Goal: Task Accomplishment & Management: Complete application form

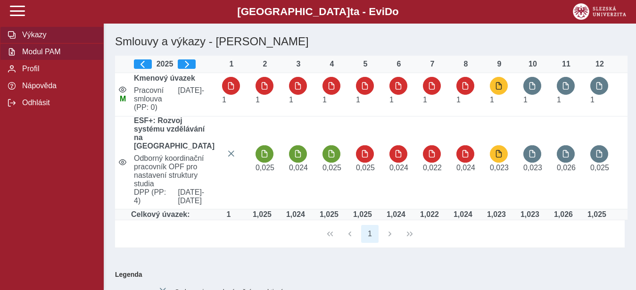
click at [31, 56] on span "Modul PAM" at bounding box center [57, 52] width 76 height 8
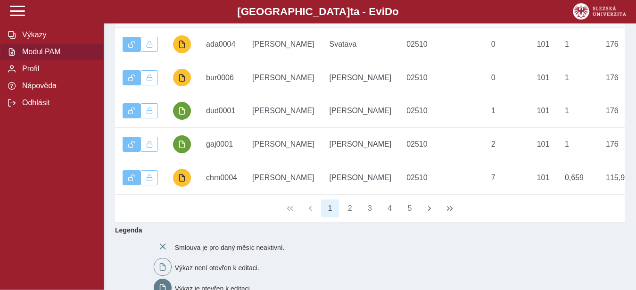
scroll to position [192, 0]
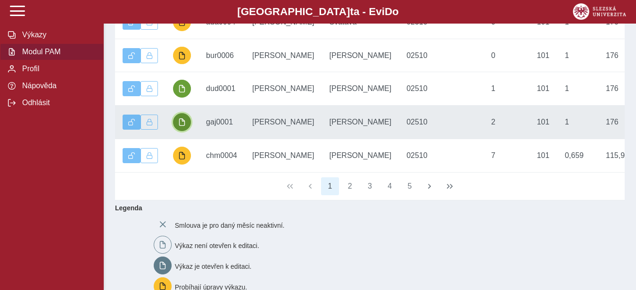
click at [183, 126] on span "button" at bounding box center [182, 122] width 8 height 8
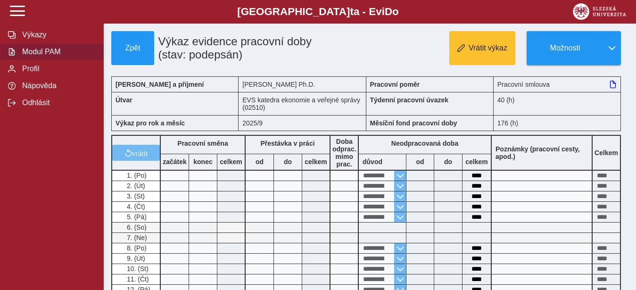
click at [34, 56] on span "Modul PAM" at bounding box center [57, 52] width 76 height 8
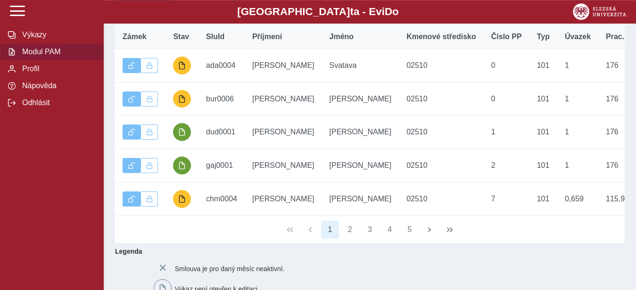
scroll to position [192, 0]
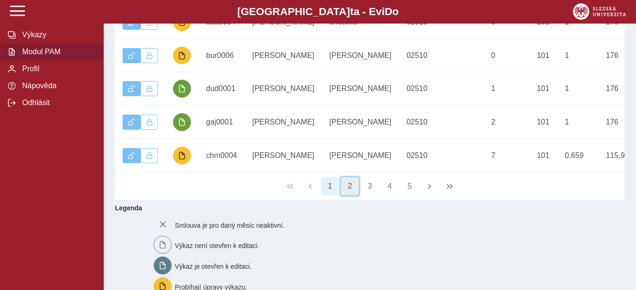
click at [347, 195] on button "2" at bounding box center [350, 186] width 18 height 18
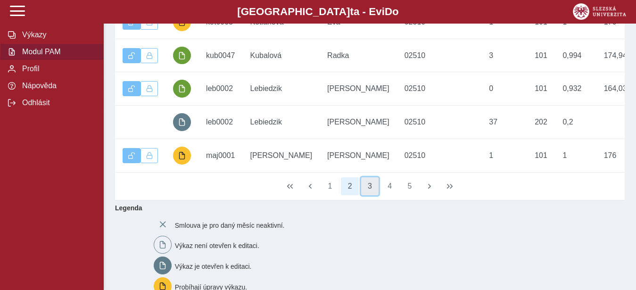
click at [370, 195] on button "3" at bounding box center [370, 186] width 18 height 18
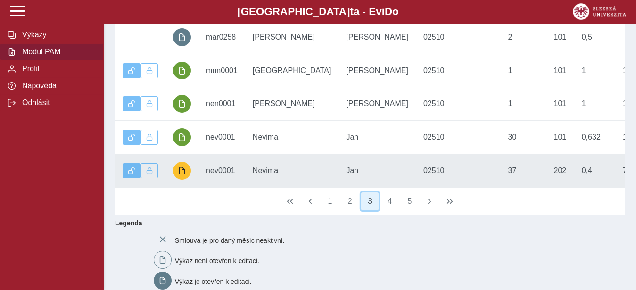
scroll to position [144, 0]
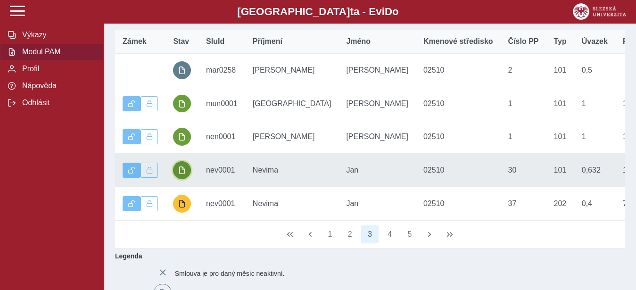
click at [179, 175] on button "button" at bounding box center [182, 170] width 18 height 18
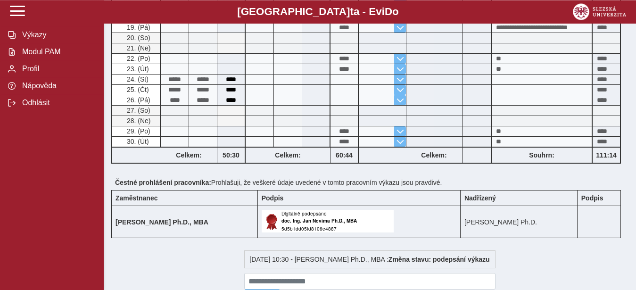
scroll to position [433, 0]
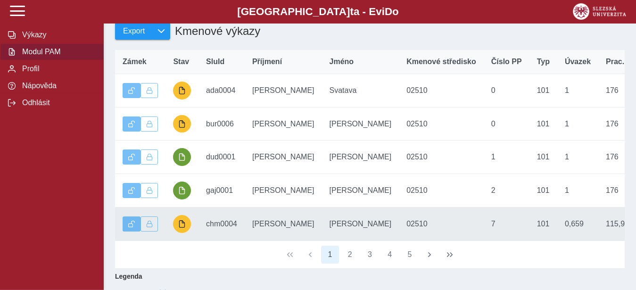
scroll to position [144, 0]
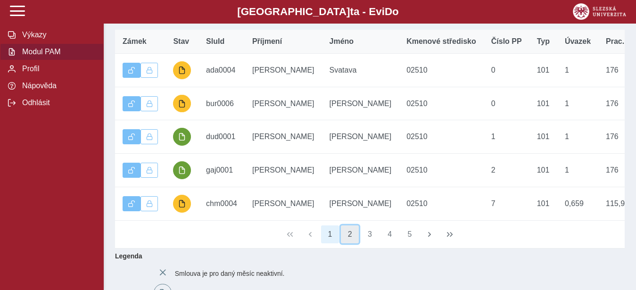
click at [350, 243] on button "2" at bounding box center [350, 234] width 18 height 18
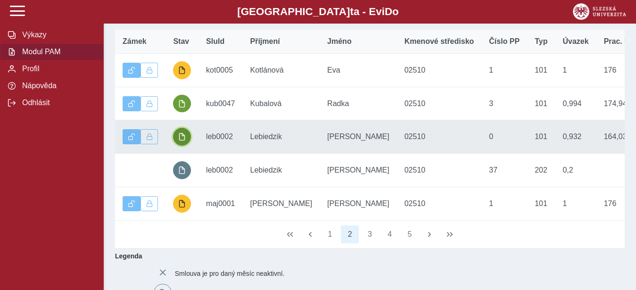
click at [188, 140] on button "button" at bounding box center [182, 137] width 18 height 18
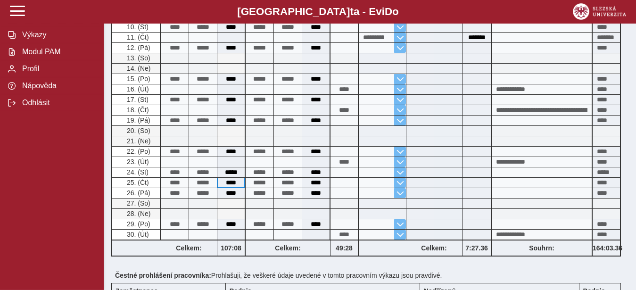
scroll to position [241, 0]
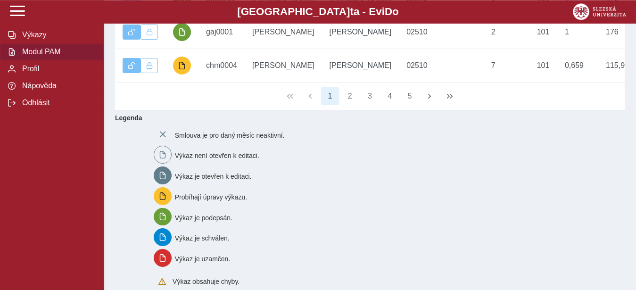
scroll to position [289, 0]
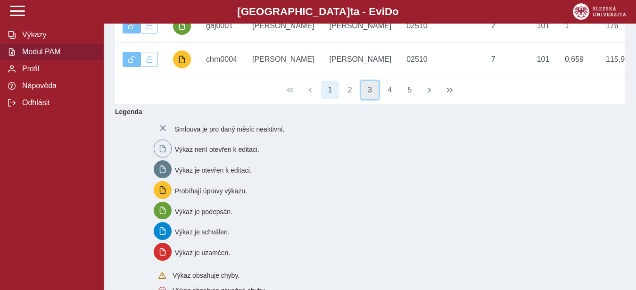
click at [370, 99] on button "3" at bounding box center [370, 90] width 18 height 18
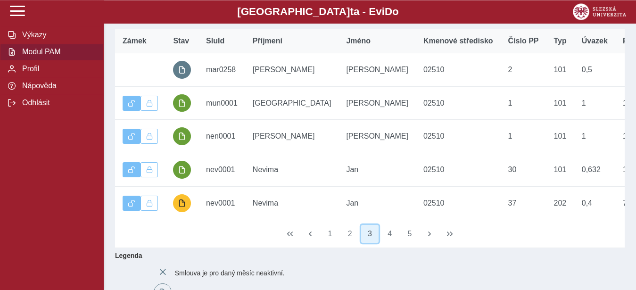
scroll to position [144, 0]
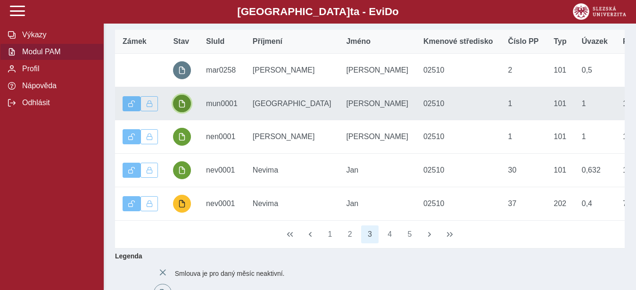
click at [183, 108] on span "button" at bounding box center [182, 104] width 8 height 8
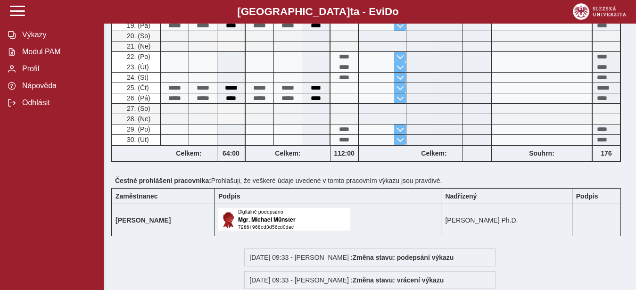
scroll to position [192, 0]
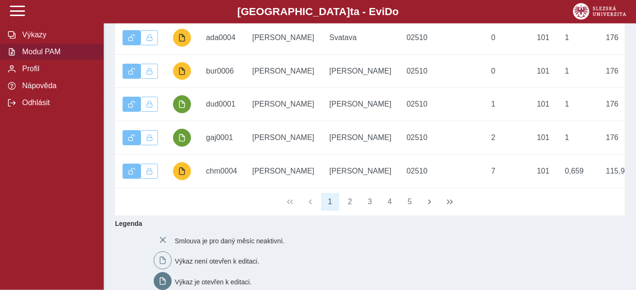
scroll to position [192, 0]
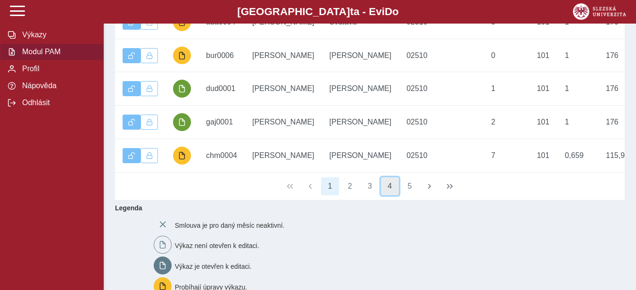
click at [394, 195] on button "4" at bounding box center [390, 186] width 18 height 18
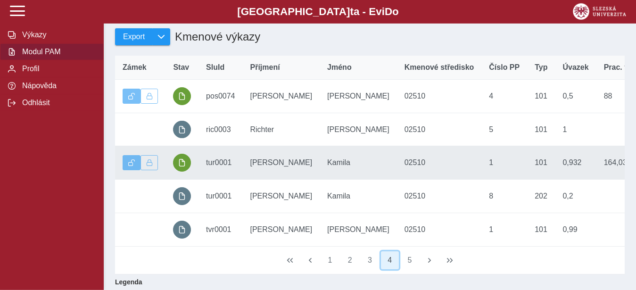
scroll to position [96, 0]
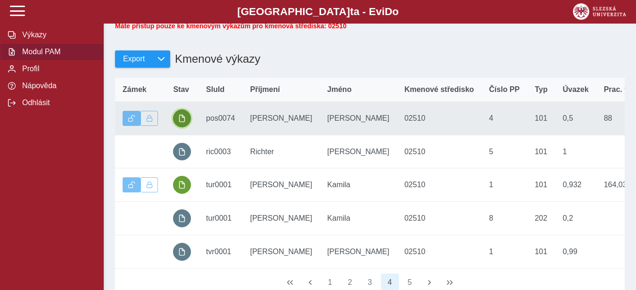
click at [183, 120] on button "button" at bounding box center [182, 118] width 18 height 18
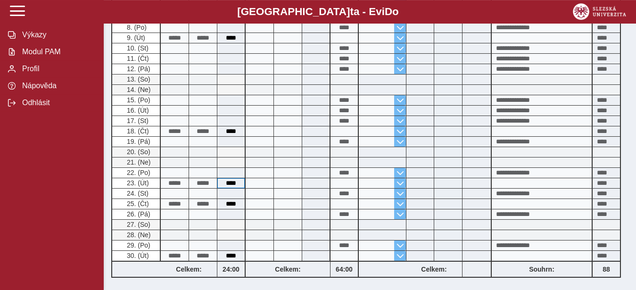
scroll to position [289, 0]
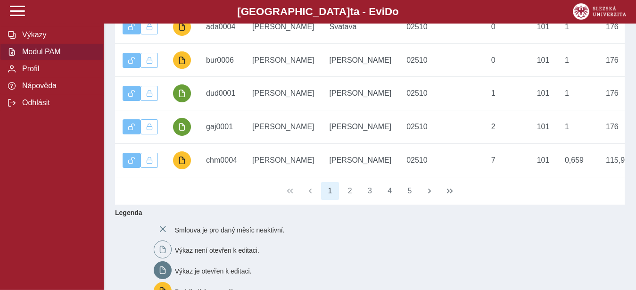
scroll to position [192, 0]
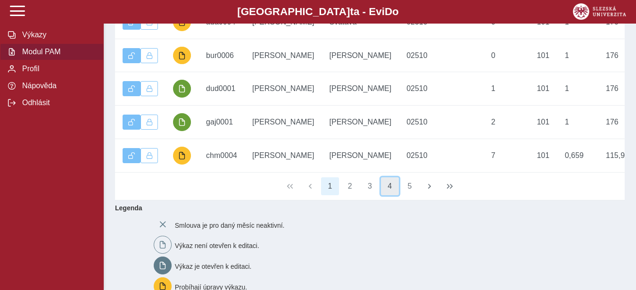
click at [390, 195] on button "4" at bounding box center [390, 186] width 18 height 18
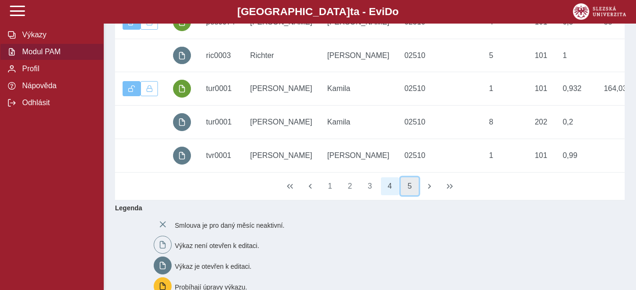
click at [410, 195] on button "5" at bounding box center [410, 186] width 18 height 18
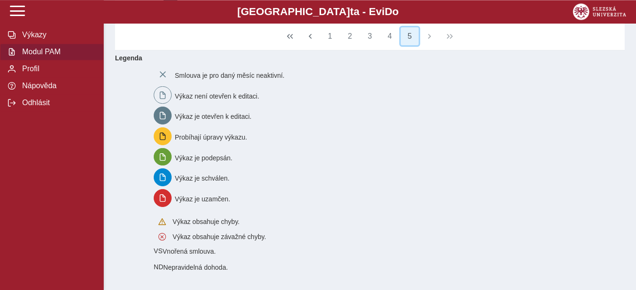
scroll to position [225, 0]
click at [32, 39] on span "Výkazy" at bounding box center [57, 35] width 76 height 8
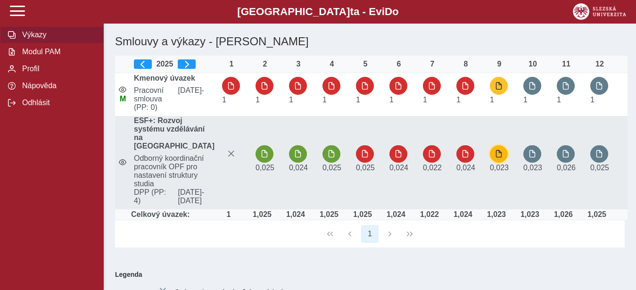
click at [495, 158] on span "button" at bounding box center [499, 154] width 8 height 8
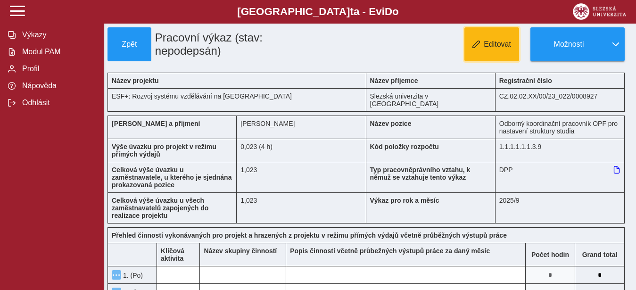
click at [489, 40] on span "Editovat" at bounding box center [497, 44] width 27 height 8
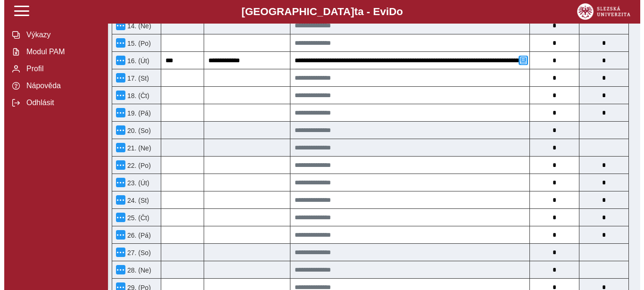
scroll to position [577, 0]
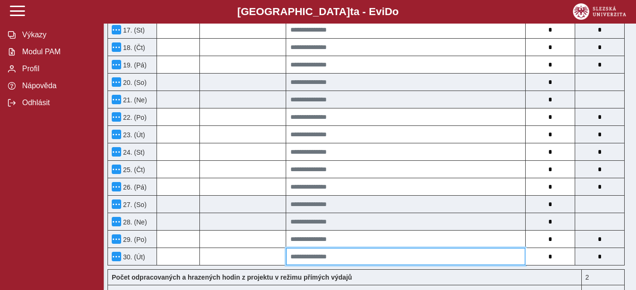
click at [314, 254] on input at bounding box center [405, 256] width 239 height 17
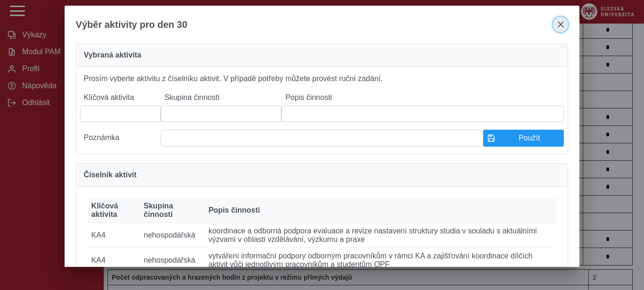
click at [558, 23] on span "close" at bounding box center [561, 25] width 8 height 8
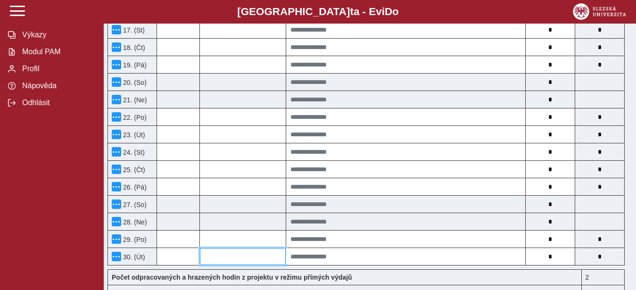
click at [222, 256] on input at bounding box center [243, 256] width 86 height 17
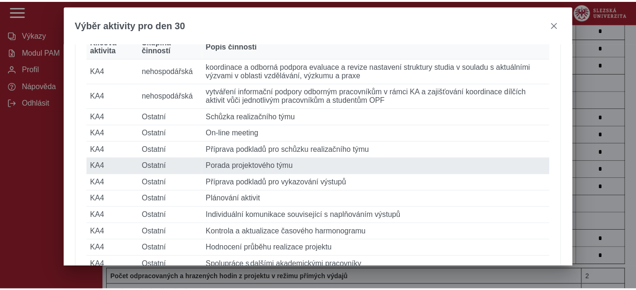
scroll to position [178, 0]
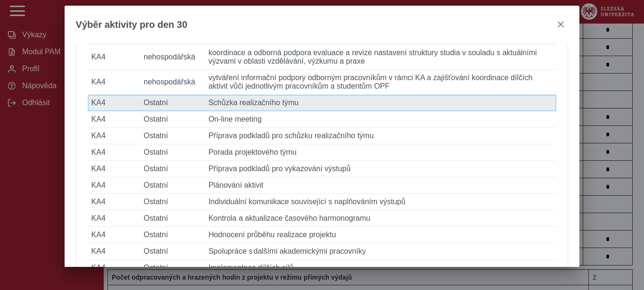
click at [237, 111] on td "Popis činnosti Schůzka realizačního týmu" at bounding box center [381, 103] width 352 height 17
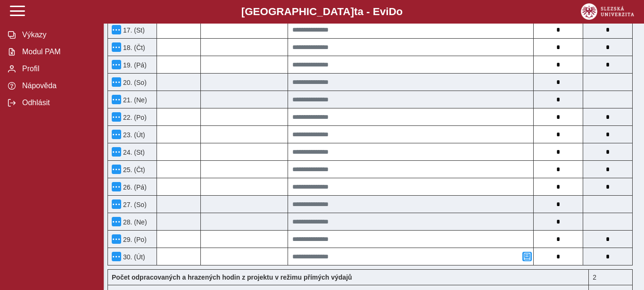
type input "***"
type input "*******"
type input "**********"
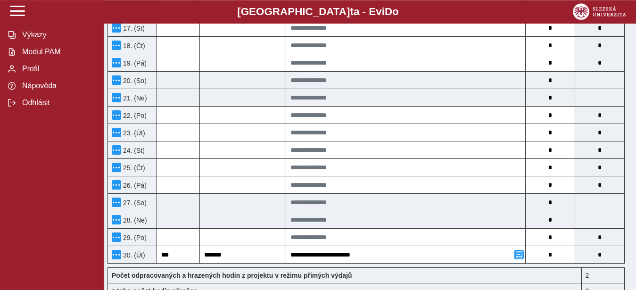
scroll to position [625, 0]
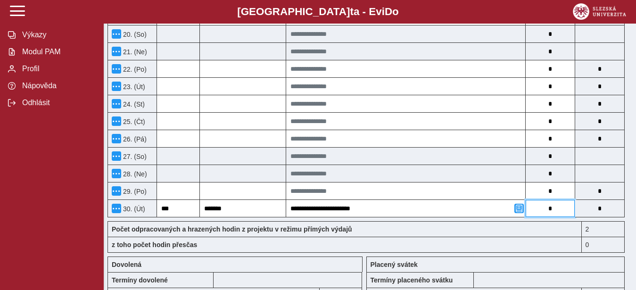
click at [548, 208] on input "*" at bounding box center [550, 208] width 49 height 17
type input "*"
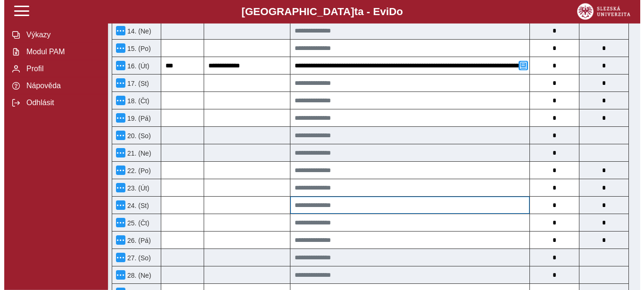
scroll to position [529, 0]
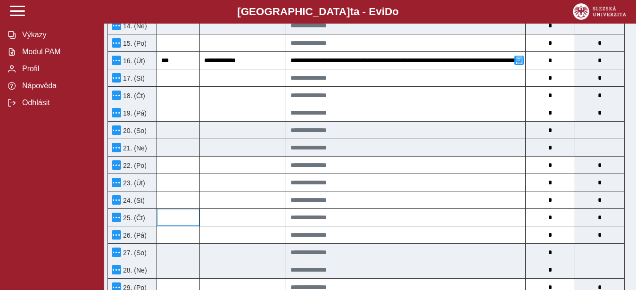
type input "*"
click at [171, 216] on input at bounding box center [178, 217] width 42 height 17
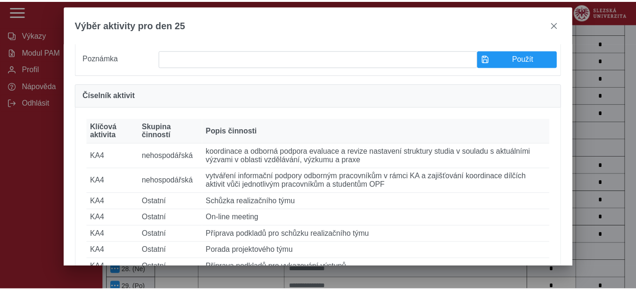
scroll to position [119, 0]
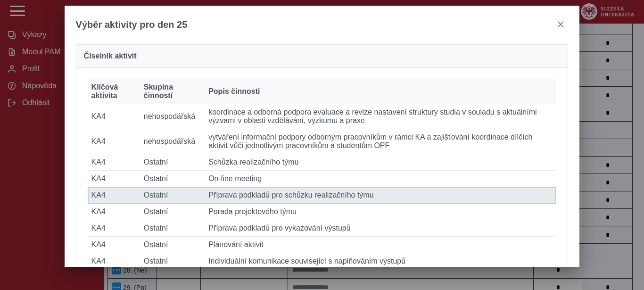
click at [252, 204] on td "Popis činnosti Příprava podkladů pro schůzku realizačního týmu" at bounding box center [381, 195] width 352 height 17
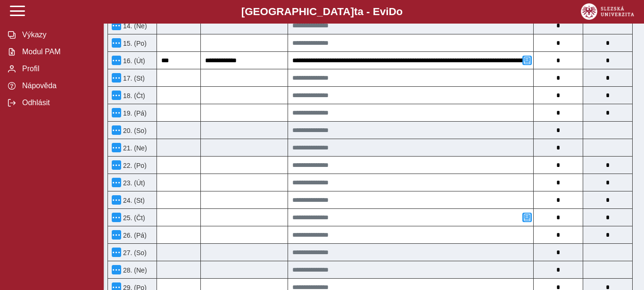
type input "***"
type input "*******"
type input "**********"
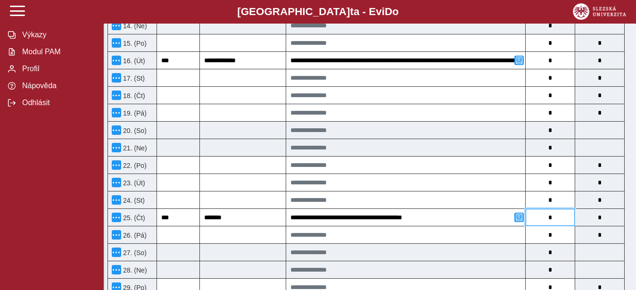
click at [548, 215] on input "*" at bounding box center [550, 217] width 49 height 17
type input "*"
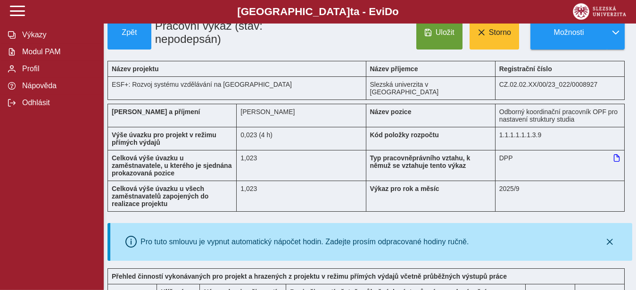
scroll to position [0, 0]
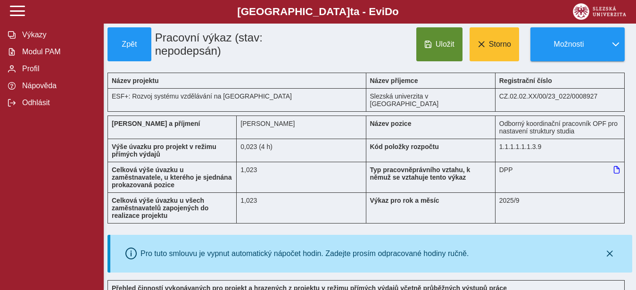
type input "*"
click at [440, 41] on span "Uložit" at bounding box center [445, 44] width 19 height 8
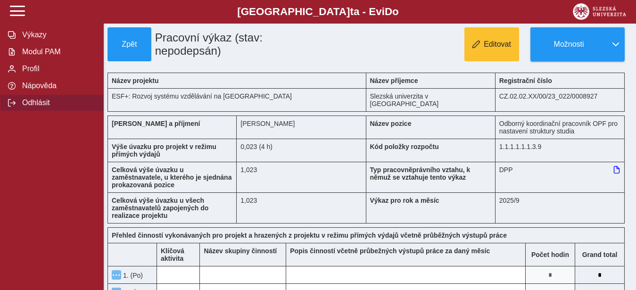
click at [37, 107] on span "Odhlásit" at bounding box center [57, 103] width 76 height 8
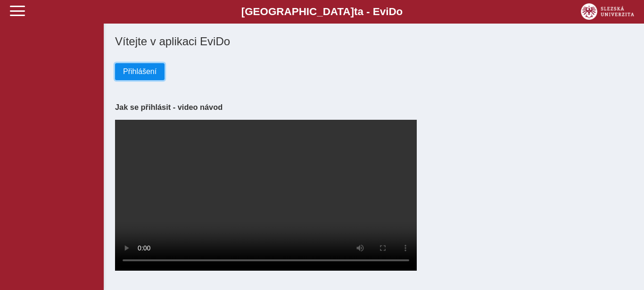
click at [146, 75] on span "Přihlášení" at bounding box center [139, 71] width 33 height 8
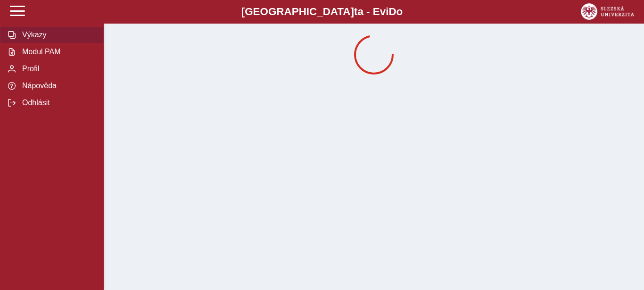
click at [37, 39] on span "Výkazy" at bounding box center [57, 35] width 76 height 8
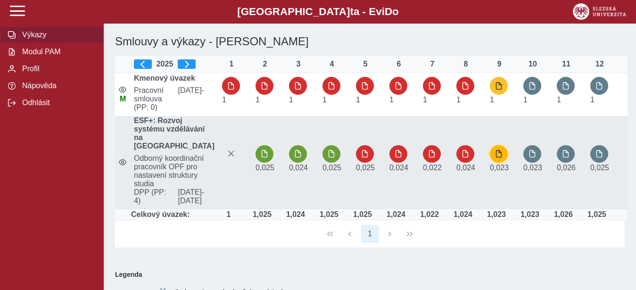
click at [496, 158] on span "button" at bounding box center [499, 154] width 8 height 8
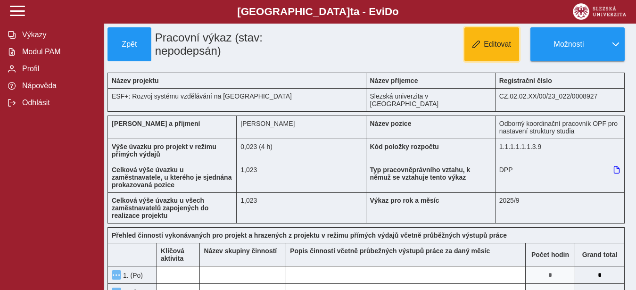
click at [502, 38] on button "Editovat" at bounding box center [492, 44] width 55 height 34
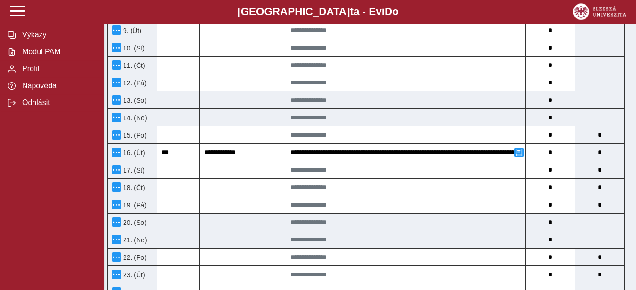
scroll to position [577, 0]
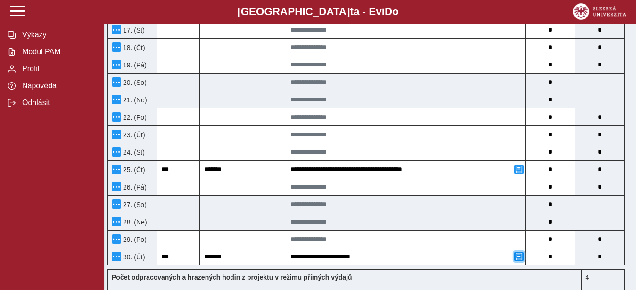
click at [520, 255] on span "button" at bounding box center [519, 257] width 8 height 8
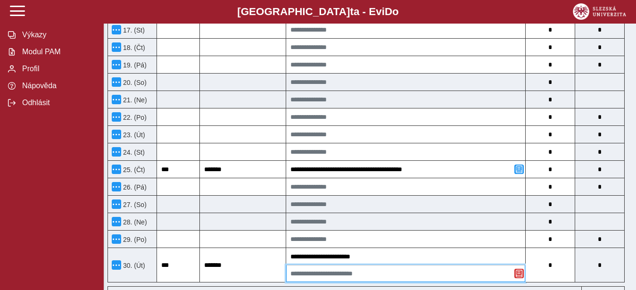
click at [321, 274] on input at bounding box center [405, 273] width 239 height 17
paste input "**********"
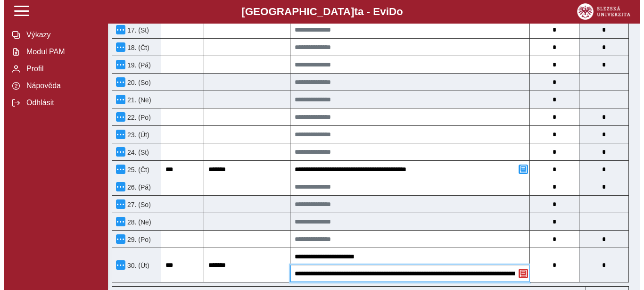
scroll to position [0, 75]
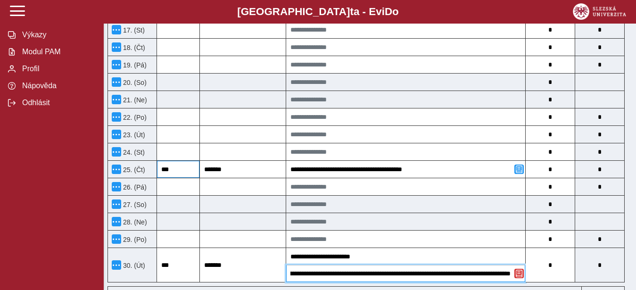
type input "**********"
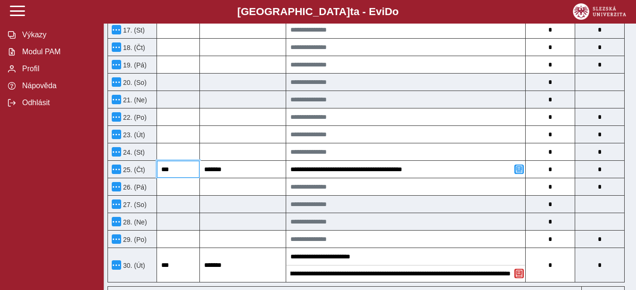
click at [176, 168] on input "***" at bounding box center [178, 169] width 42 height 17
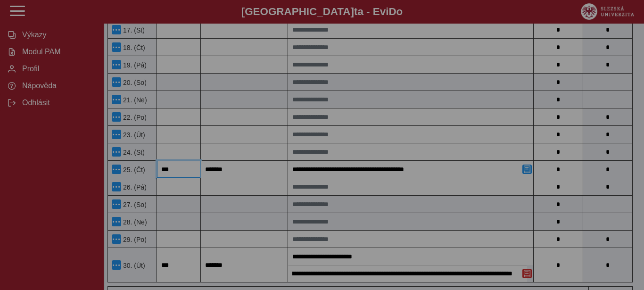
scroll to position [0, 69]
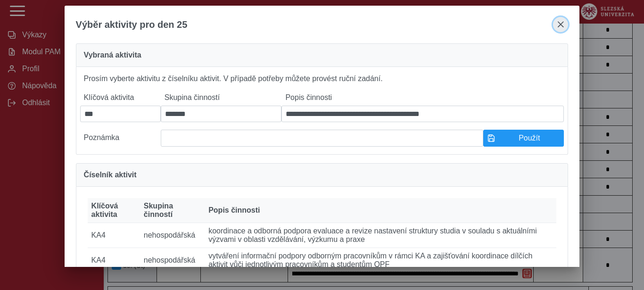
click at [562, 25] on span "close" at bounding box center [561, 25] width 8 height 8
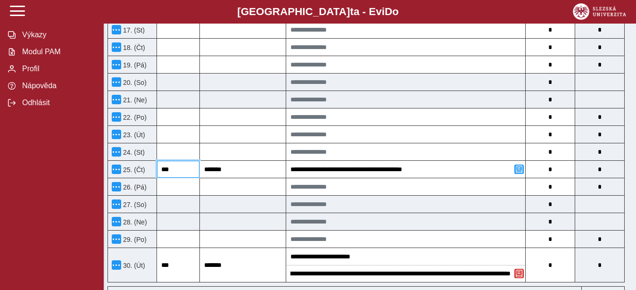
click at [176, 171] on input "***" at bounding box center [178, 169] width 42 height 17
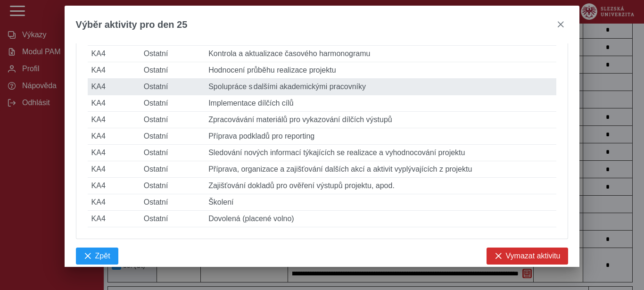
scroll to position [400, 0]
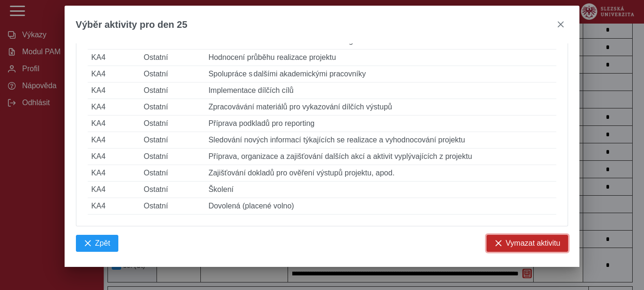
click at [508, 240] on span "Vymazat aktivitu" at bounding box center [533, 243] width 55 height 8
type input "*"
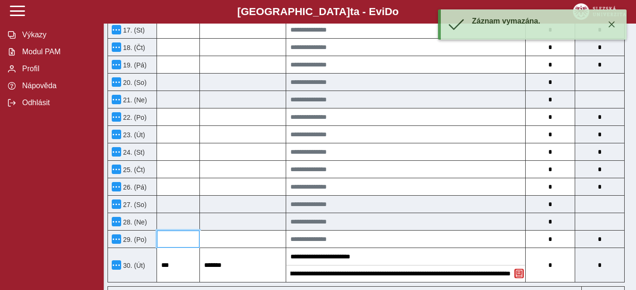
click at [181, 240] on input at bounding box center [178, 239] width 42 height 17
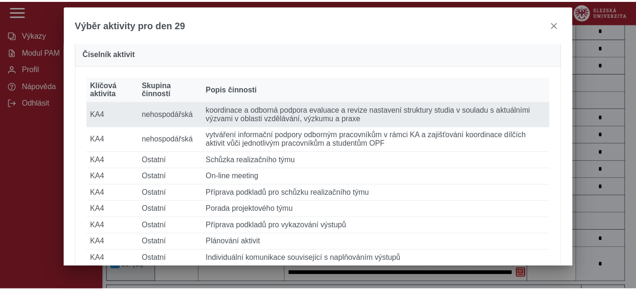
scroll to position [178, 0]
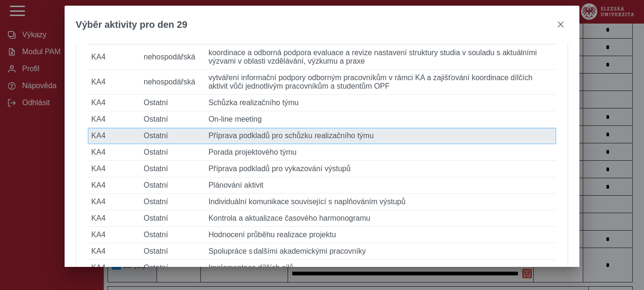
click at [278, 144] on td "Popis činnosti Příprava podkladů pro schůzku realizačního týmu" at bounding box center [381, 136] width 352 height 17
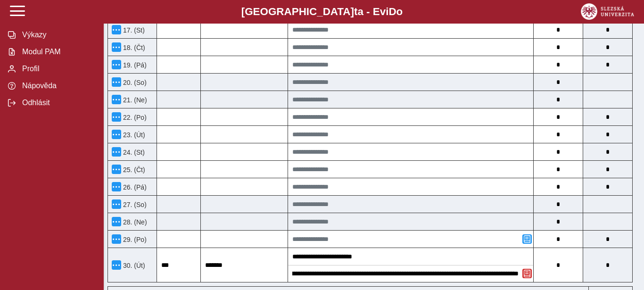
type input "***"
type input "*******"
type input "**********"
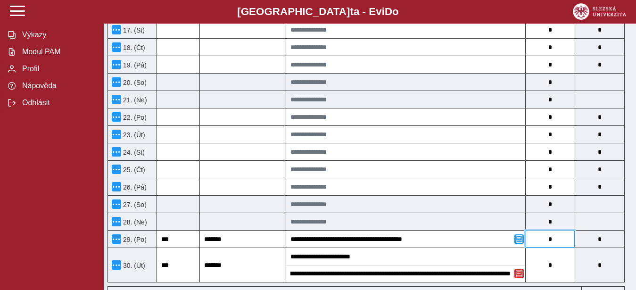
click at [555, 244] on input "*" at bounding box center [550, 239] width 49 height 17
type input "*"
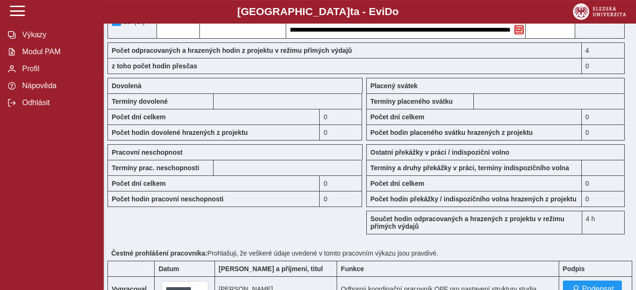
scroll to position [722, 0]
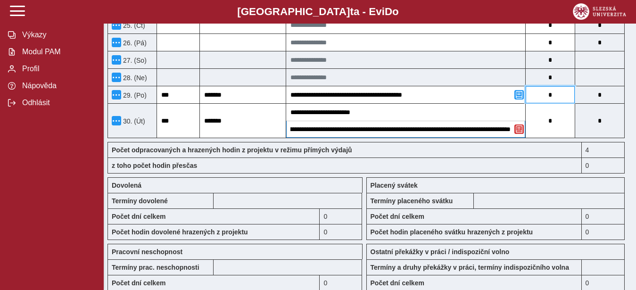
type input "*"
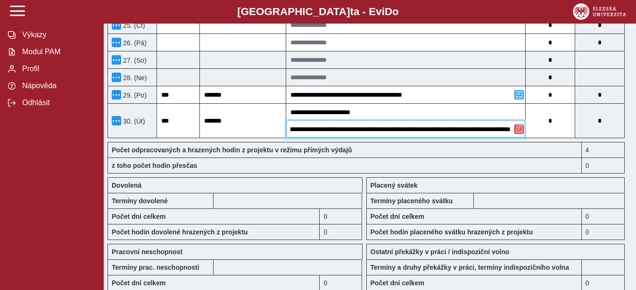
click at [310, 129] on input "**********" at bounding box center [405, 129] width 239 height 17
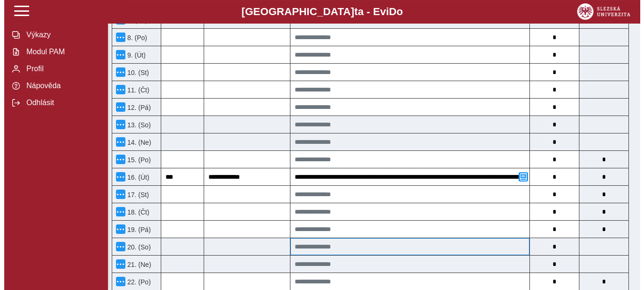
scroll to position [433, 0]
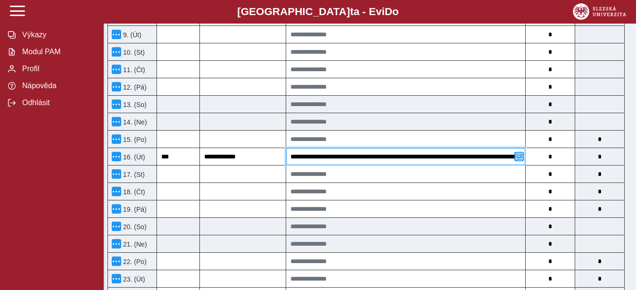
click at [429, 156] on input "**********" at bounding box center [405, 156] width 239 height 17
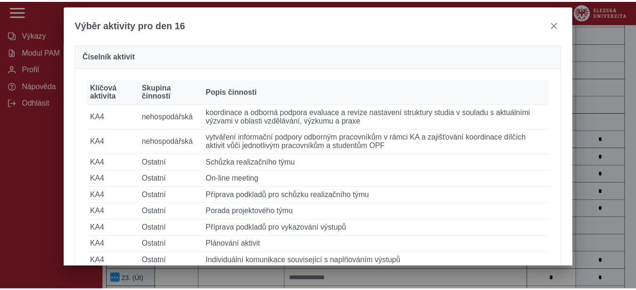
scroll to position [0, 0]
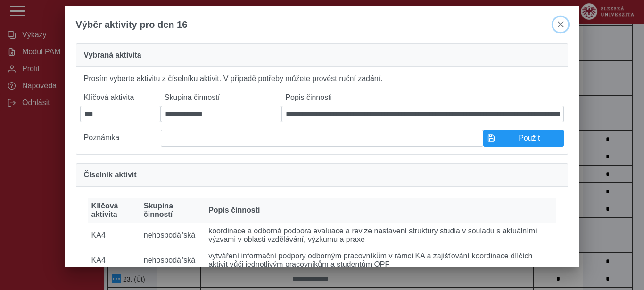
drag, startPoint x: 556, startPoint y: 22, endPoint x: 427, endPoint y: 111, distance: 156.9
click at [558, 22] on button "close" at bounding box center [560, 24] width 15 height 15
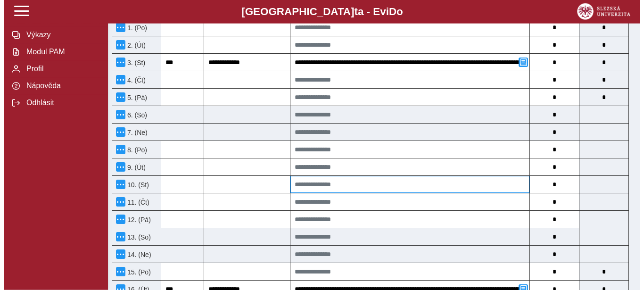
scroll to position [241, 0]
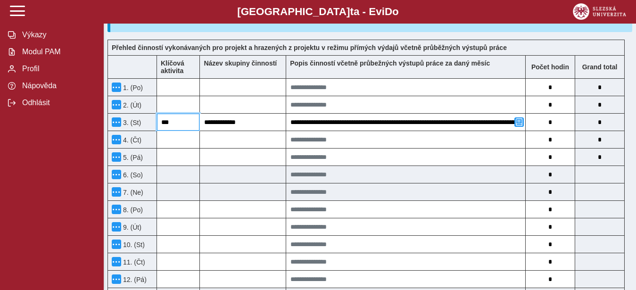
click at [170, 120] on input "***" at bounding box center [178, 122] width 42 height 17
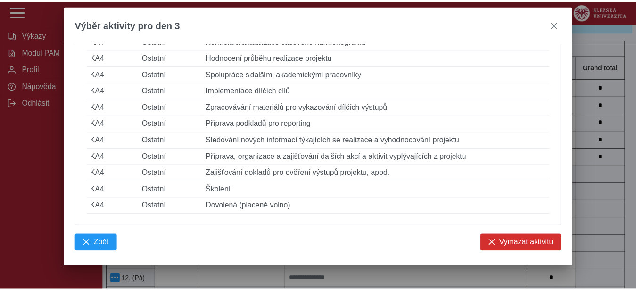
scroll to position [162, 0]
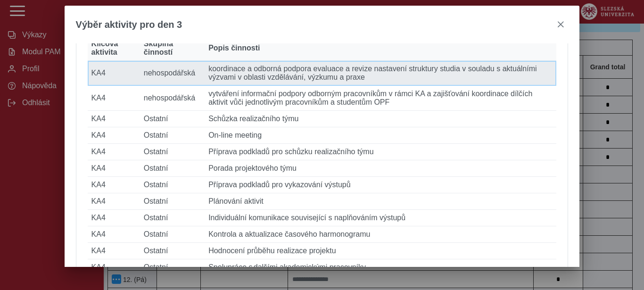
click at [169, 86] on td "Skupina činností nehospodářská" at bounding box center [172, 73] width 65 height 25
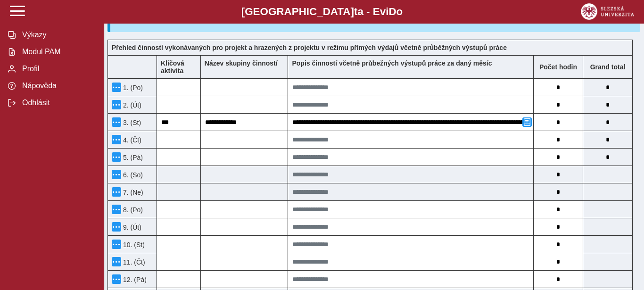
type input "**********"
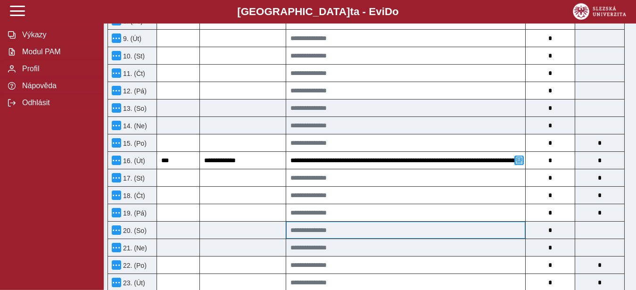
scroll to position [433, 0]
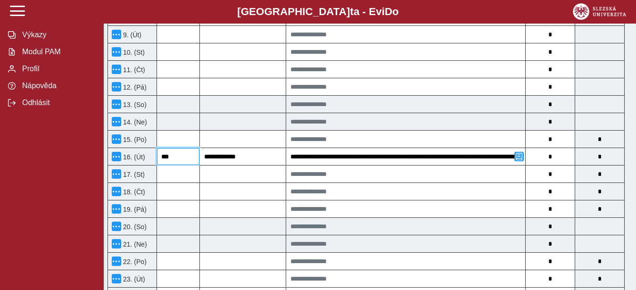
click at [177, 154] on input "***" at bounding box center [178, 156] width 42 height 17
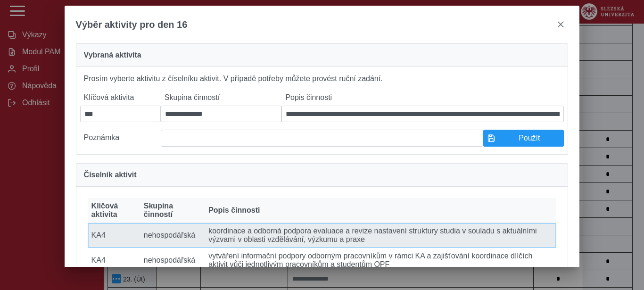
click at [237, 244] on td "Popis činnosti koordinace a odborná podpora evaluace a revize nastavení struktu…" at bounding box center [381, 235] width 352 height 25
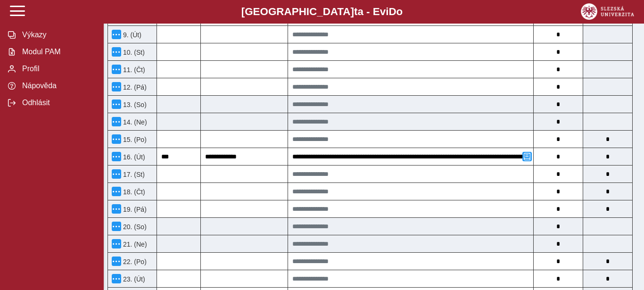
type input "**********"
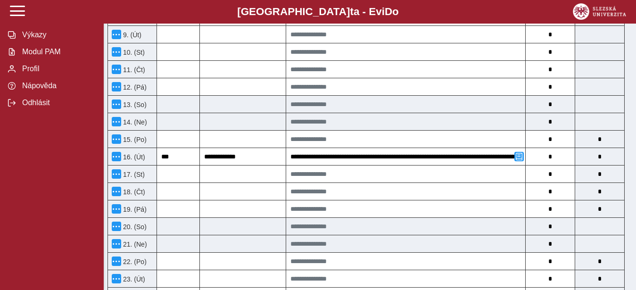
scroll to position [0, 0]
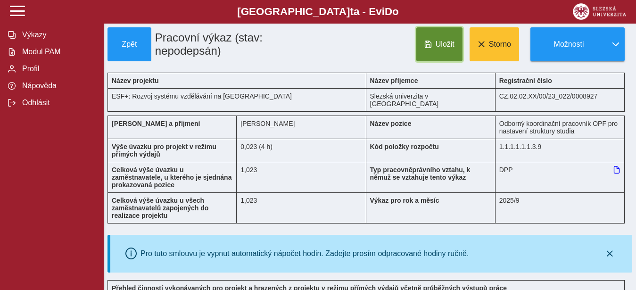
click at [439, 43] on span "Uložit" at bounding box center [445, 44] width 19 height 8
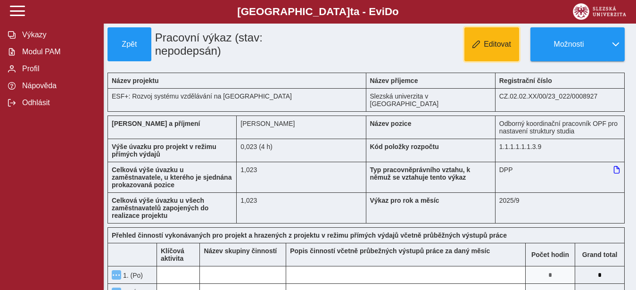
click at [486, 45] on span "Editovat" at bounding box center [497, 44] width 27 height 8
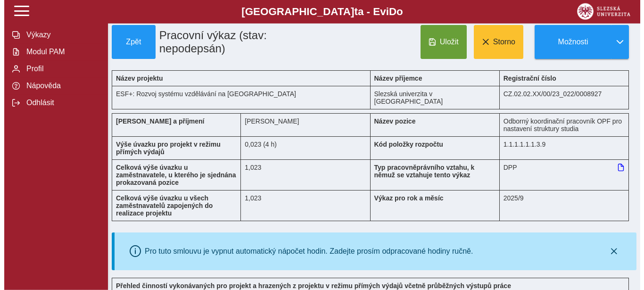
scroll to position [192, 0]
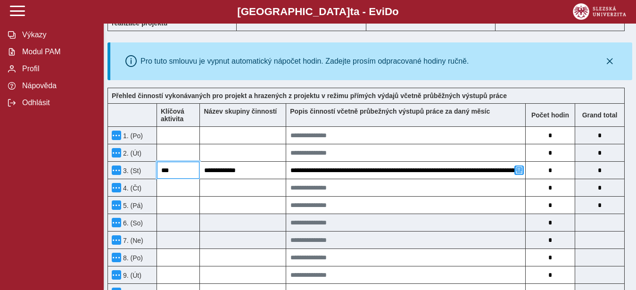
click at [168, 166] on input "***" at bounding box center [178, 170] width 42 height 17
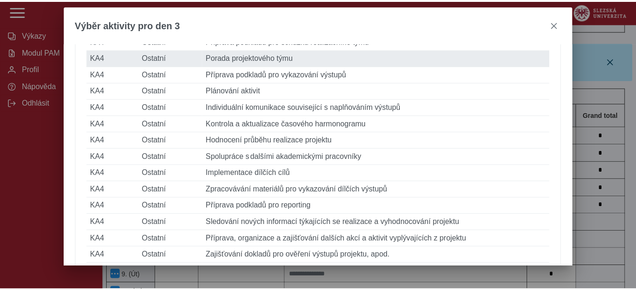
scroll to position [357, 0]
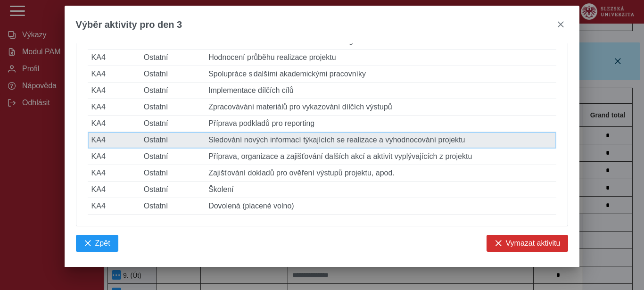
click at [247, 149] on td "Popis činnosti Sledování nových informací týkajících se realizace a vyhodnocová…" at bounding box center [381, 140] width 352 height 17
type input "*******"
type input "**********"
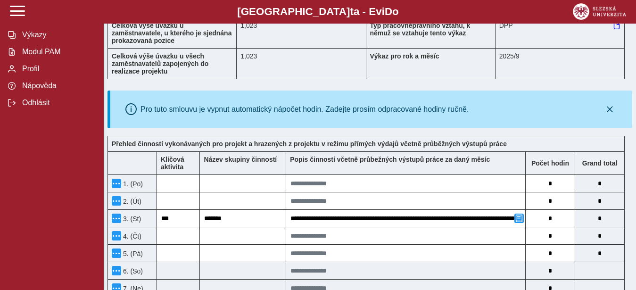
scroll to position [0, 0]
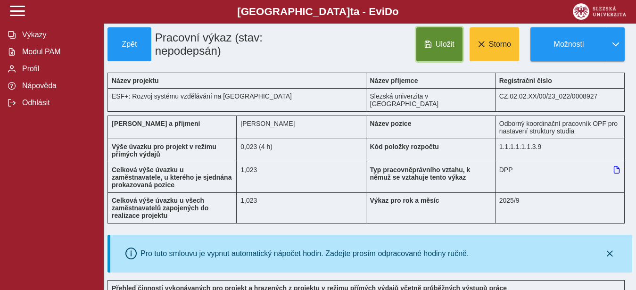
click at [436, 44] on span "Uložit" at bounding box center [445, 44] width 19 height 8
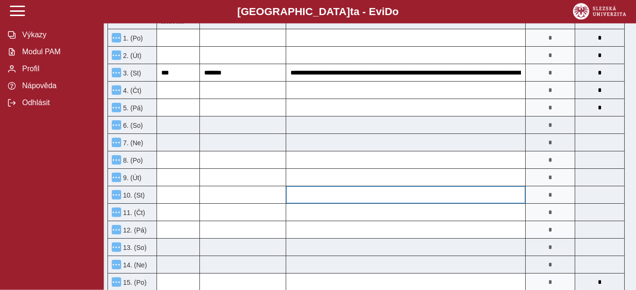
scroll to position [241, 0]
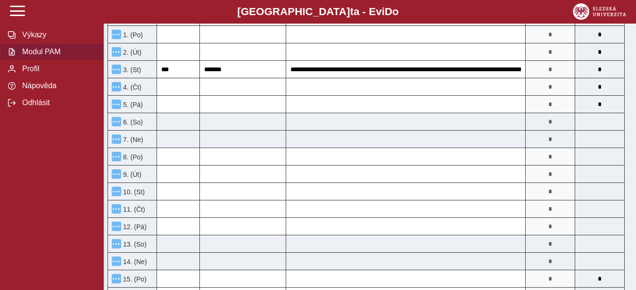
click at [39, 56] on span "Modul PAM" at bounding box center [57, 52] width 76 height 8
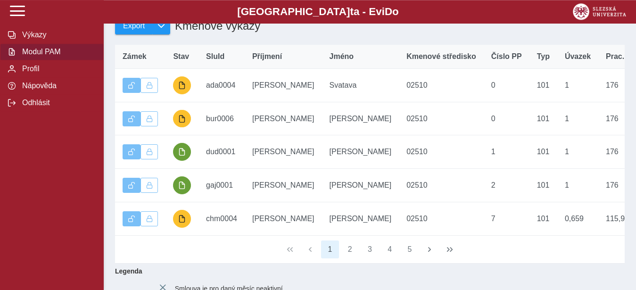
scroll to position [144, 0]
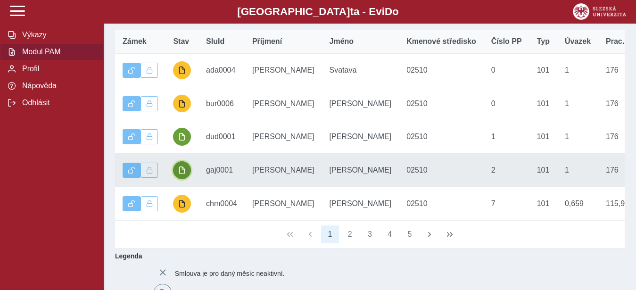
click at [185, 174] on span "button" at bounding box center [182, 170] width 8 height 8
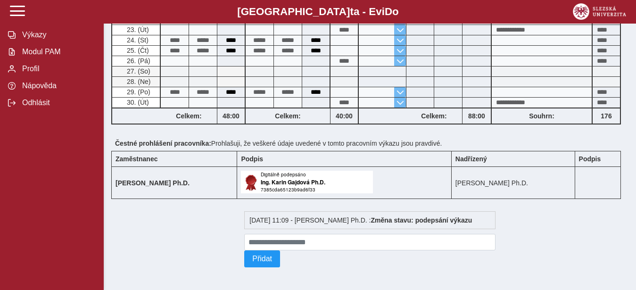
scroll to position [143, 0]
